Goal: Complete application form

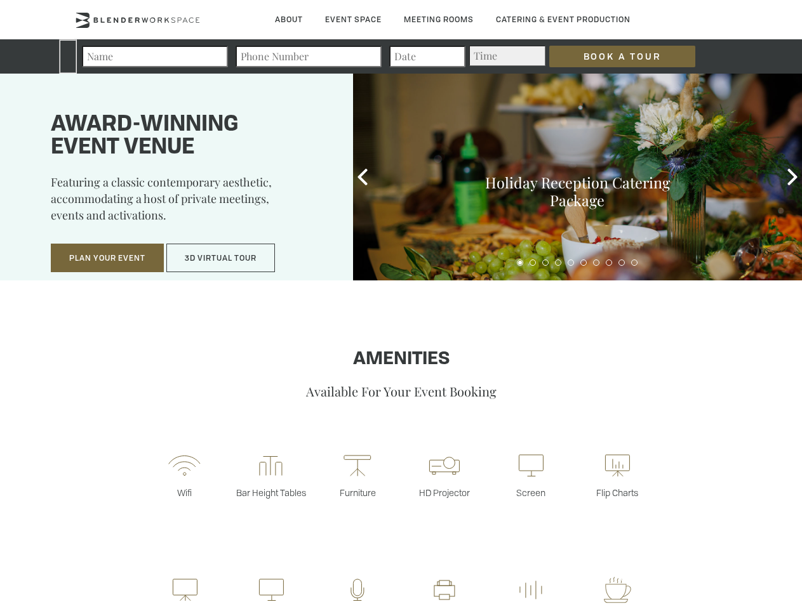
click at [612, 57] on input "Book a Tour" at bounding box center [622, 57] width 146 height 22
click at [107, 258] on button "Plan Your Event" at bounding box center [107, 258] width 113 height 29
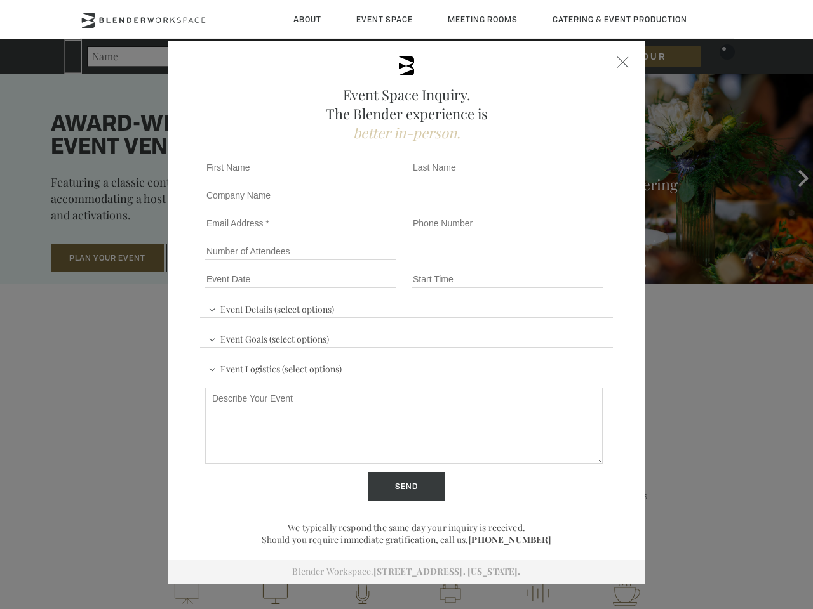
click at [363, 177] on div "First name *" at bounding box center [303, 168] width 206 height 28
click at [792, 177] on div "Event Space Inquiry. The Blender experience is better in-person. Event Details …" at bounding box center [406, 304] width 813 height 609
click at [520, 263] on fieldset "Number of Attendees Budget Range" at bounding box center [406, 251] width 413 height 28
click at [533, 263] on fieldset "Number of Attendees Budget Range" at bounding box center [406, 251] width 413 height 28
click at [545, 263] on fieldset "Number of Attendees Budget Range" at bounding box center [406, 251] width 413 height 28
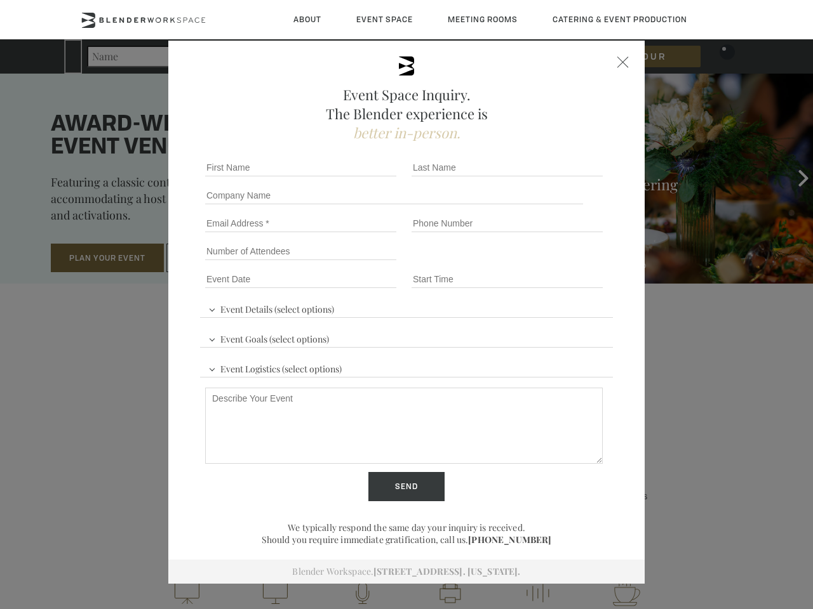
click at [558, 263] on fieldset "Number of Attendees Budget Range" at bounding box center [406, 251] width 413 height 28
click at [571, 263] on fieldset "Number of Attendees Budget Range" at bounding box center [406, 251] width 413 height 28
